Goal: Check status: Check status

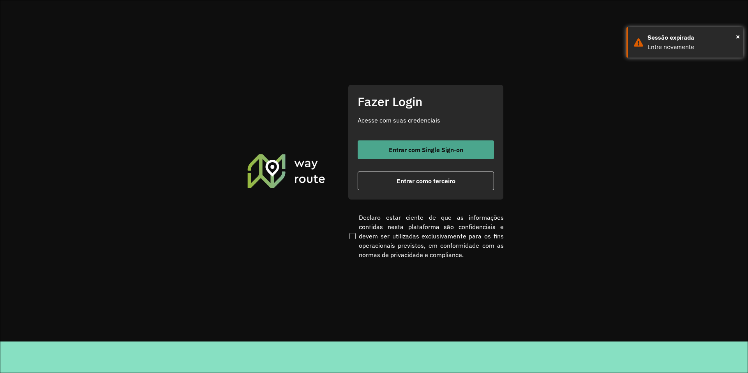
click at [441, 147] on span "Entrar com Single Sign-on" at bounding box center [426, 150] width 74 height 6
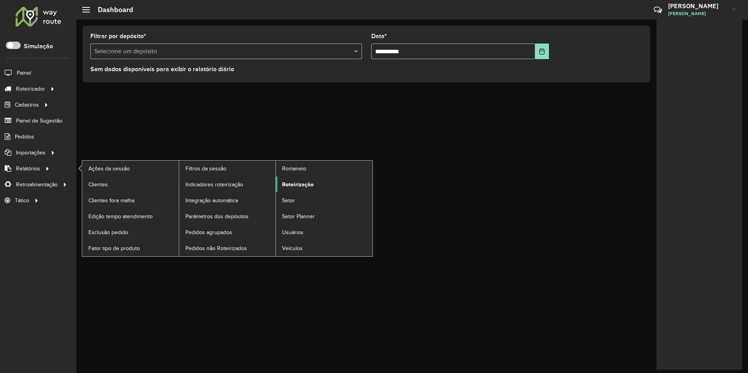
click at [289, 184] on span "Roteirização" at bounding box center [298, 185] width 32 height 8
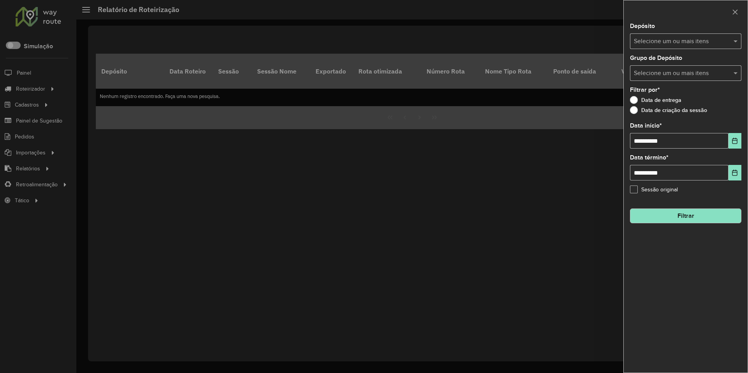
click at [659, 43] on input "text" at bounding box center [682, 41] width 100 height 9
type input "****"
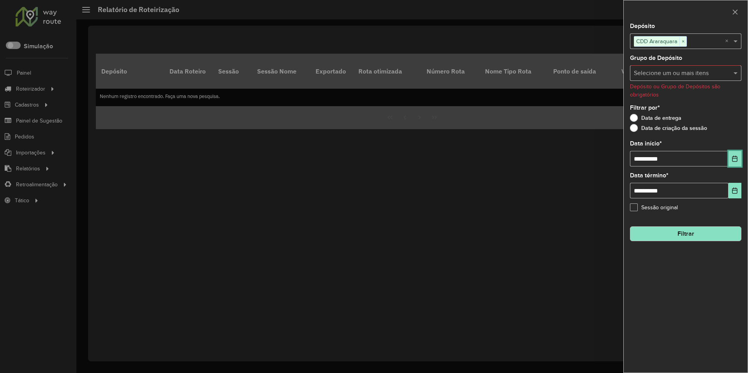
click at [737, 161] on icon "Choose Date" at bounding box center [734, 159] width 5 height 6
click at [395, 229] on div at bounding box center [374, 186] width 748 height 373
